Goal: Check status: Check status

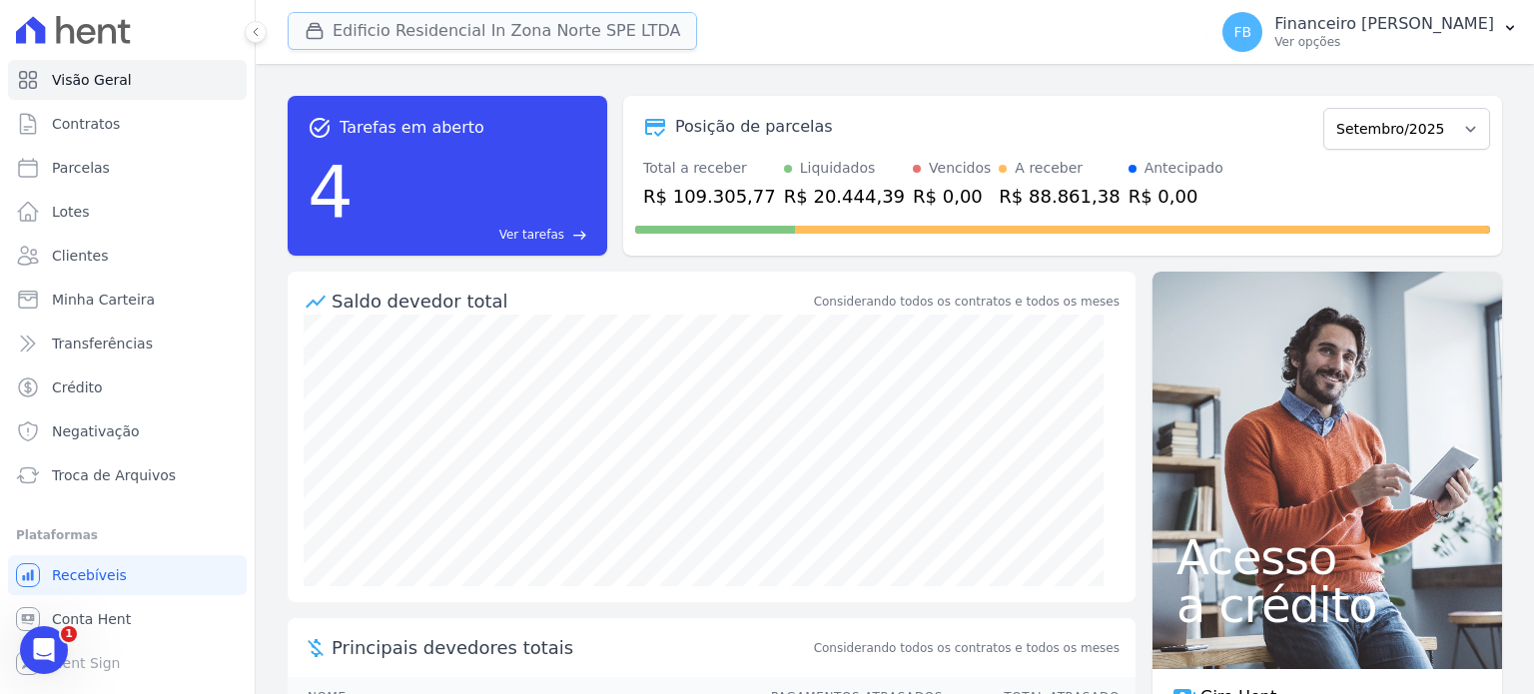
click at [470, 34] on button "Edificio Residencial In Zona Norte SPE LTDA" at bounding box center [492, 31] width 409 height 38
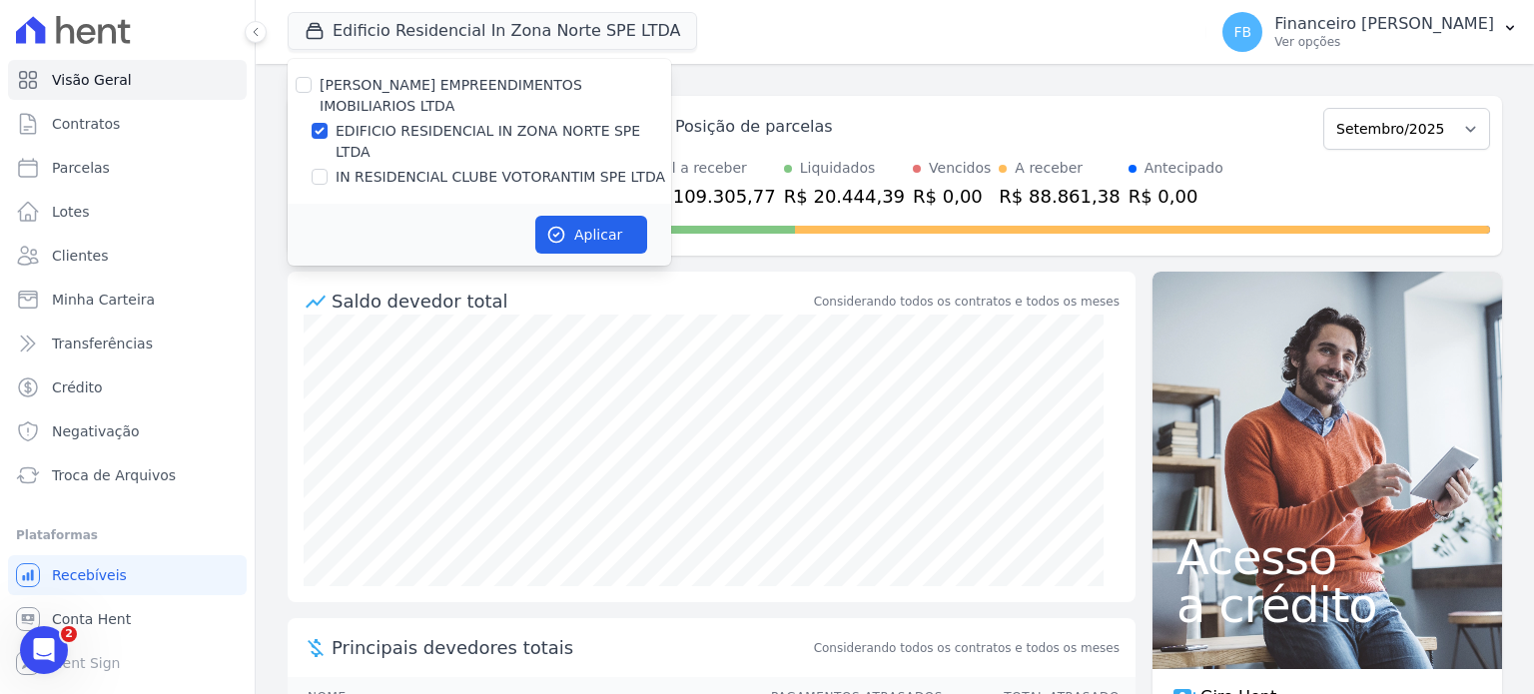
click at [467, 121] on label "EDIFICIO RESIDENCIAL IN ZONA NORTE SPE LTDA" at bounding box center [504, 142] width 336 height 42
click at [328, 123] on input "EDIFICIO RESIDENCIAL IN ZONA NORTE SPE LTDA" at bounding box center [320, 131] width 16 height 16
checkbox input "false"
click at [461, 167] on label "IN RESIDENCIAL CLUBE VOTORANTIM SPE LTDA" at bounding box center [501, 177] width 330 height 21
click at [328, 169] on input "IN RESIDENCIAL CLUBE VOTORANTIM SPE LTDA" at bounding box center [320, 177] width 16 height 16
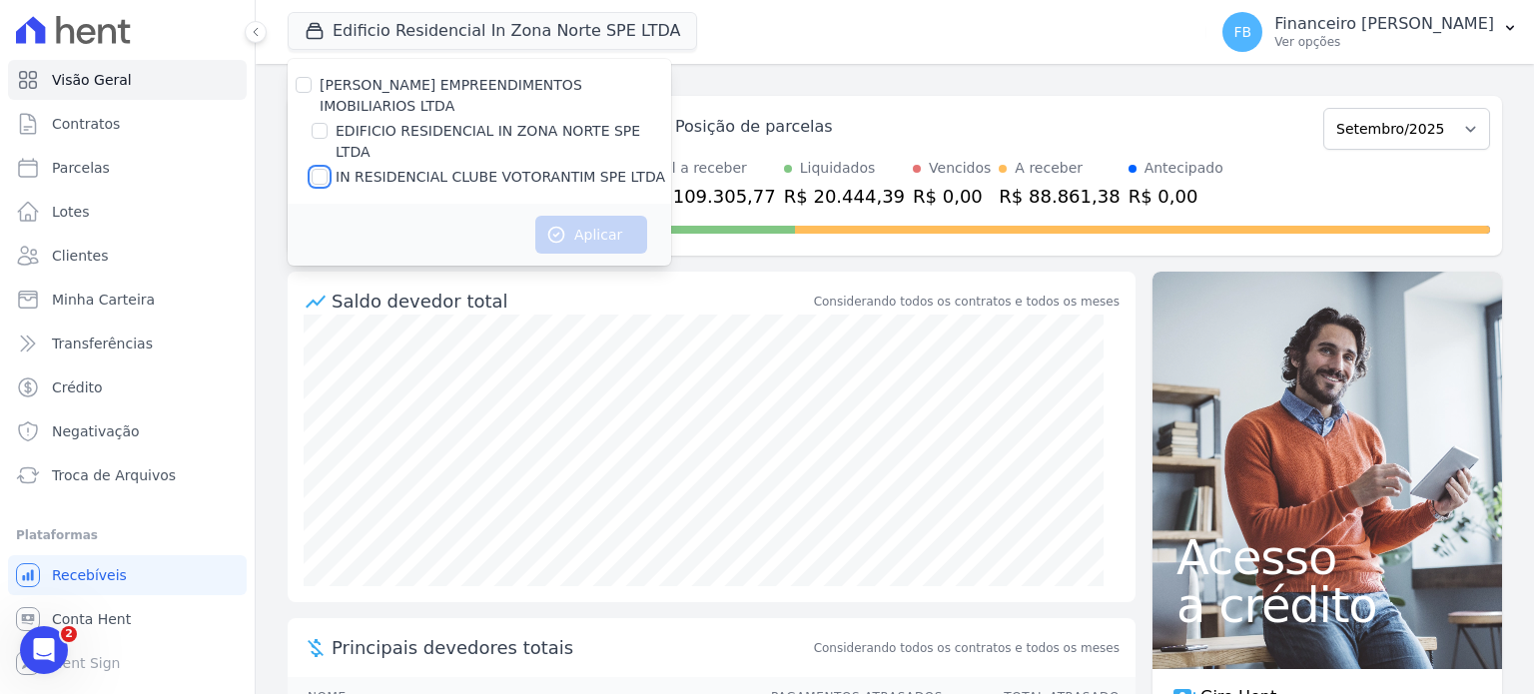
checkbox input "true"
click at [617, 216] on button "Aplicar" at bounding box center [591, 235] width 112 height 38
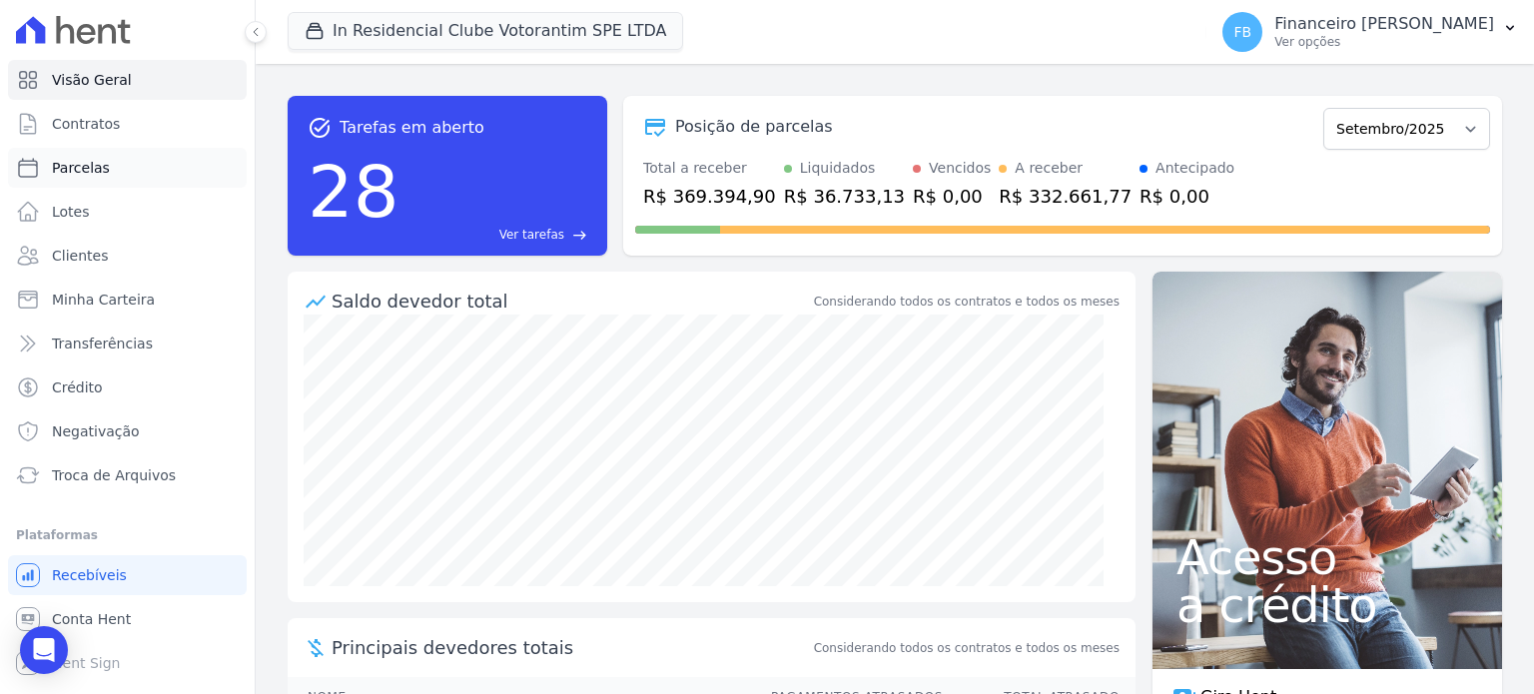
click at [148, 176] on link "Parcelas" at bounding box center [127, 168] width 239 height 40
select select
